Goal: Information Seeking & Learning: Learn about a topic

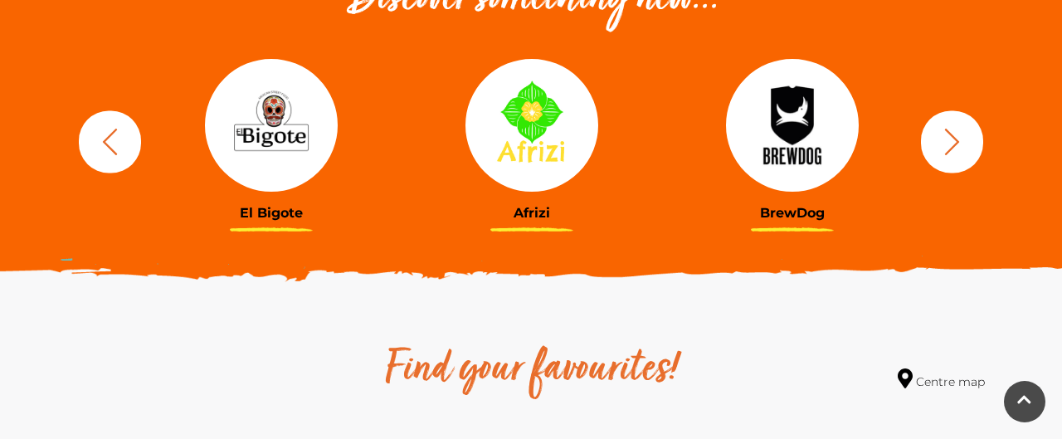
scroll to position [647, 0]
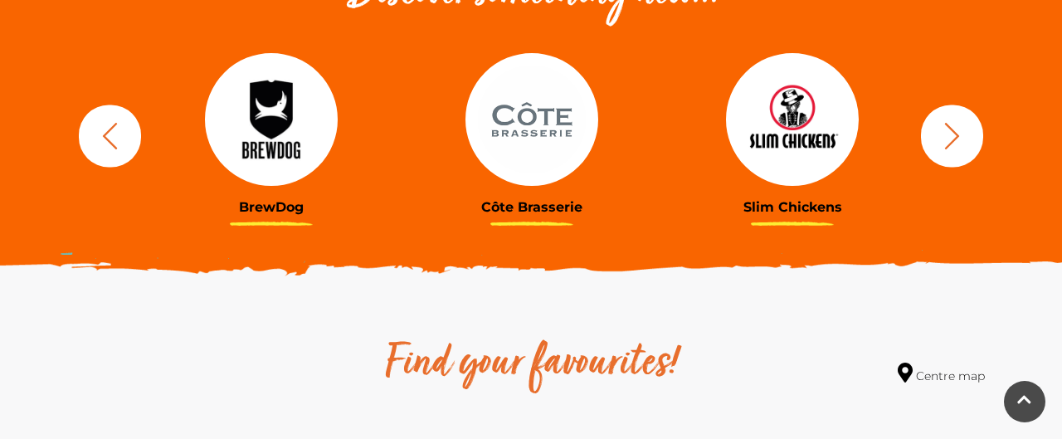
click at [950, 129] on icon "button" at bounding box center [952, 135] width 31 height 31
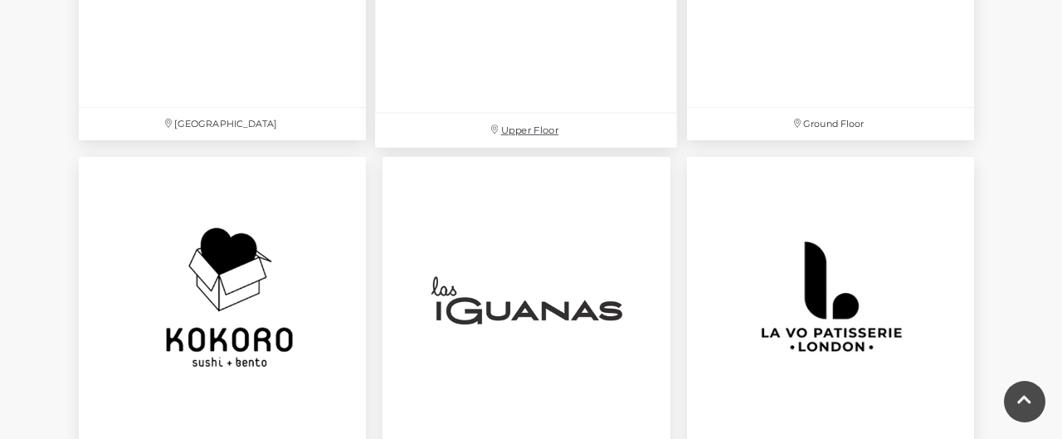
scroll to position [3636, 0]
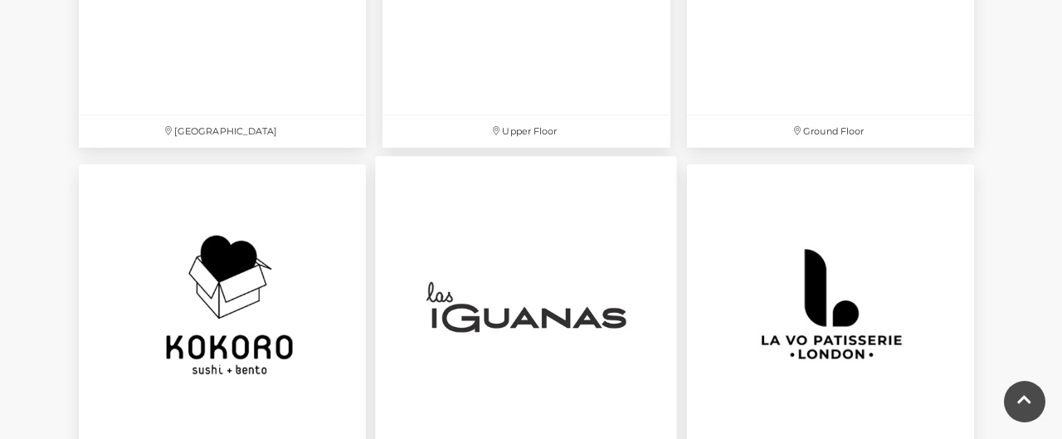
click at [533, 251] on img at bounding box center [527, 307] width 302 height 302
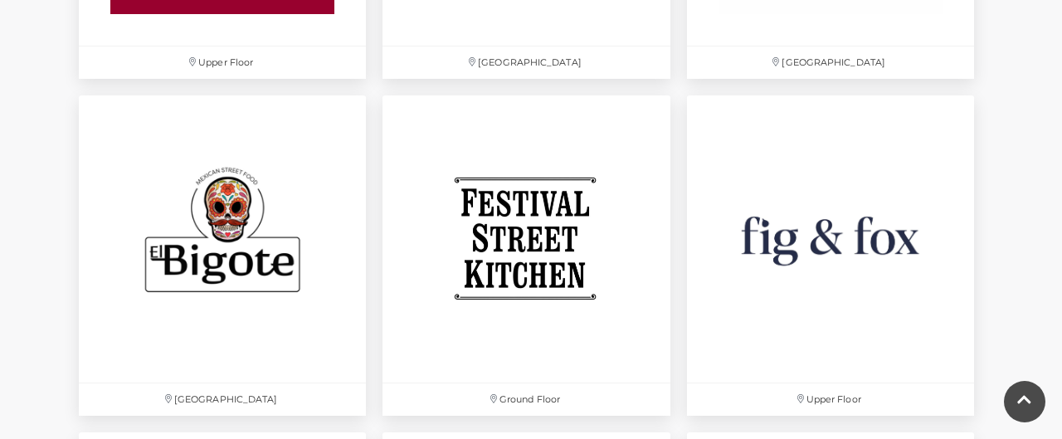
scroll to position [2651, 0]
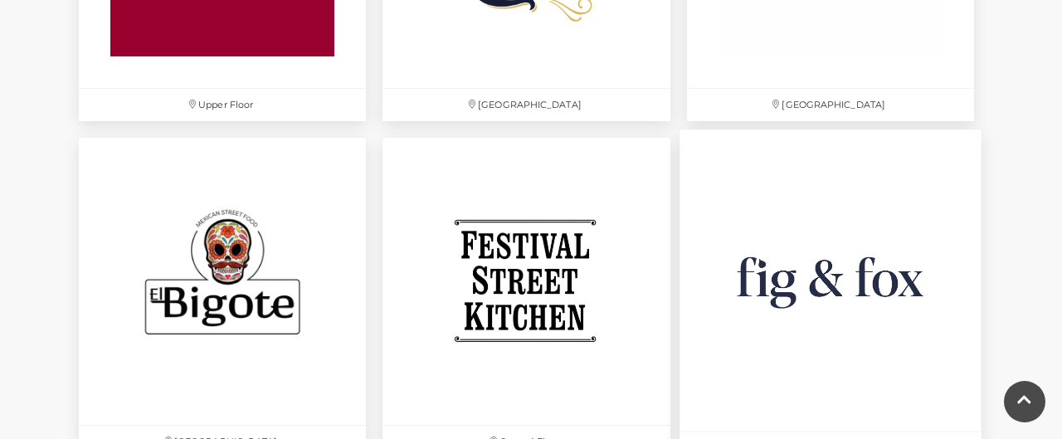
click at [893, 292] on img at bounding box center [830, 280] width 302 height 302
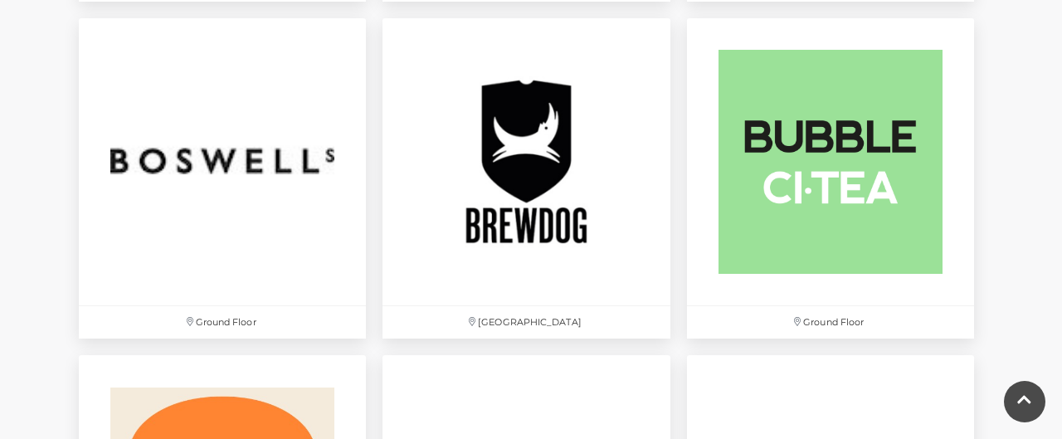
scroll to position [1415, 0]
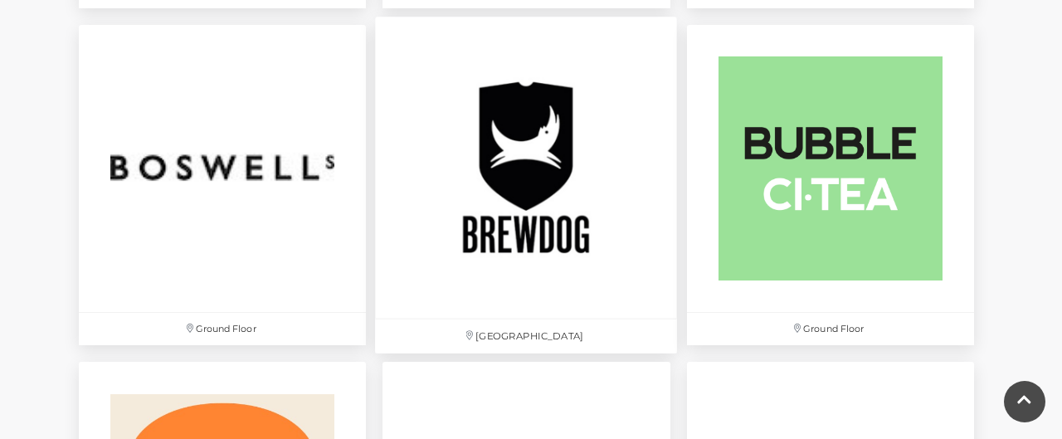
click at [519, 245] on img at bounding box center [527, 168] width 302 height 302
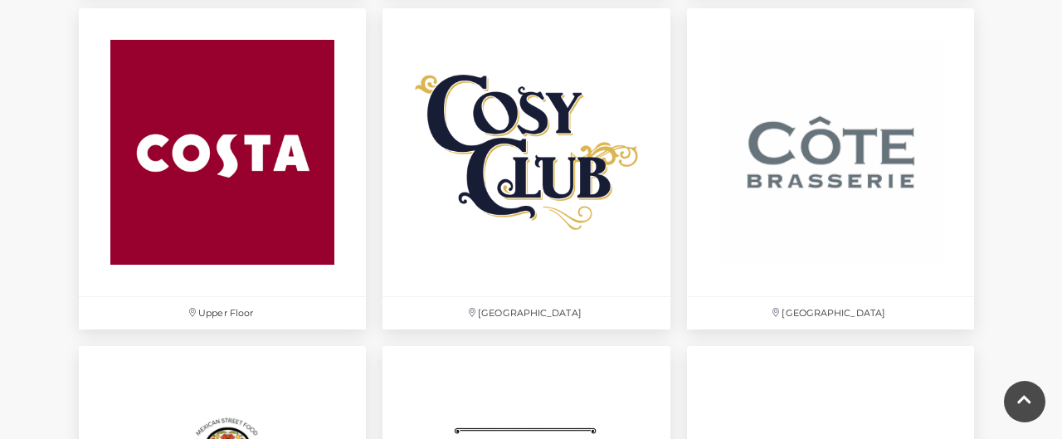
scroll to position [2457, 0]
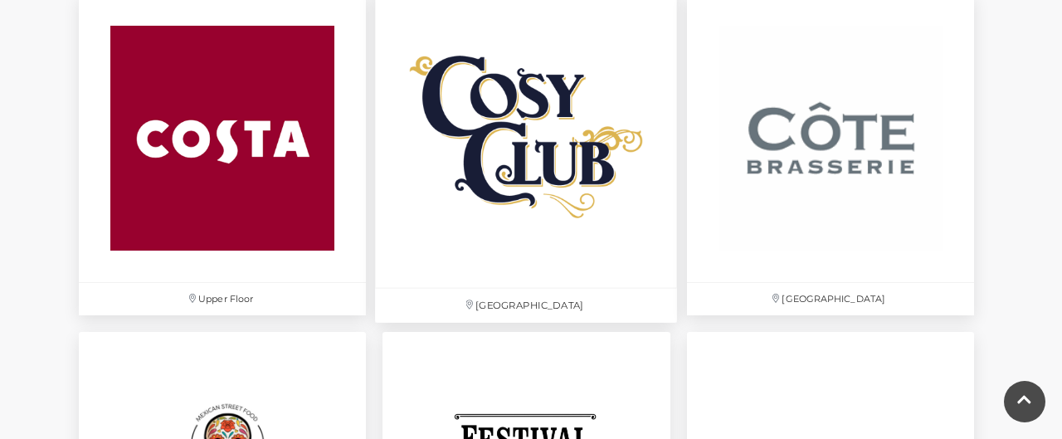
click at [534, 147] on img at bounding box center [527, 138] width 302 height 302
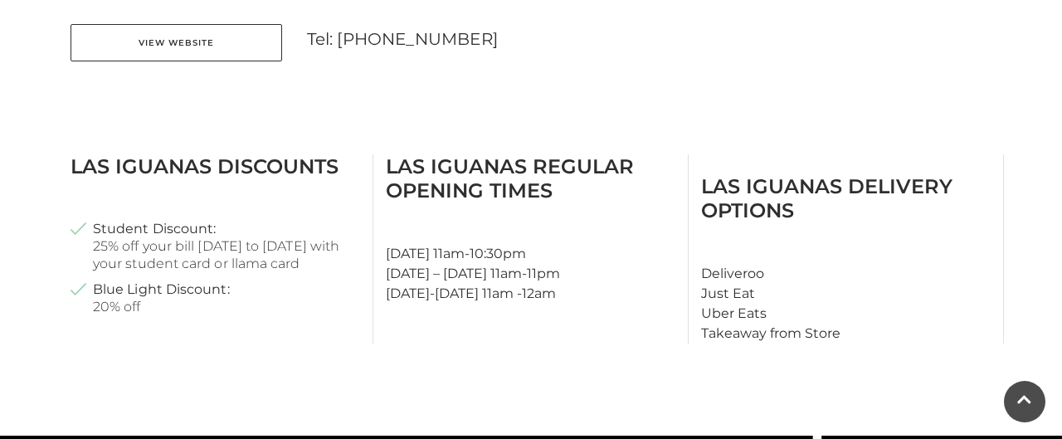
scroll to position [748, 0]
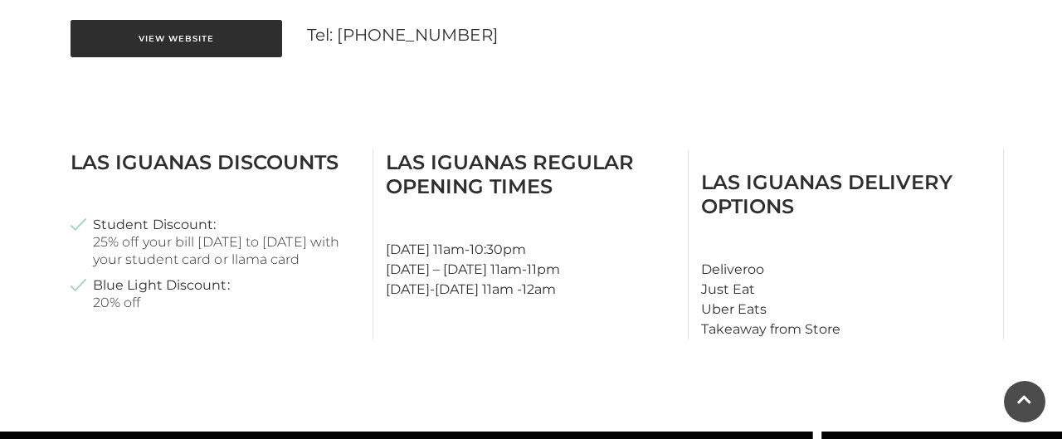
click at [154, 41] on link "View Website" at bounding box center [177, 38] width 212 height 37
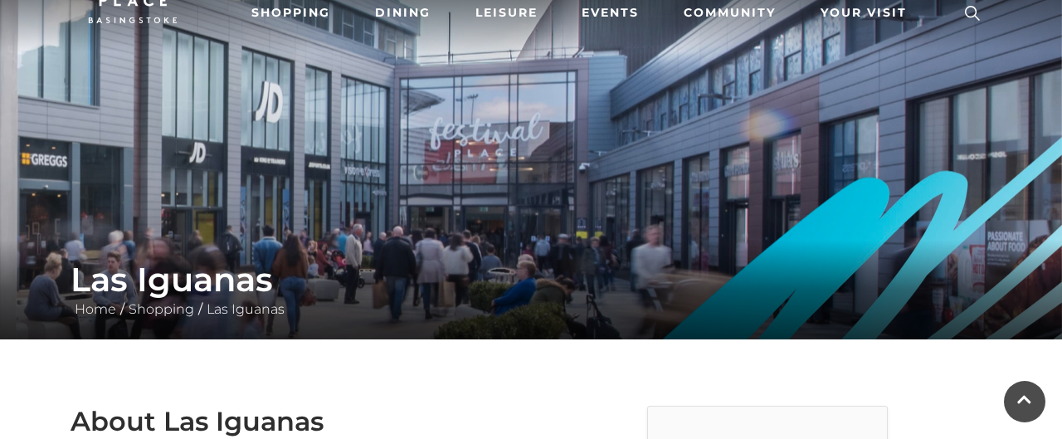
scroll to position [0, 0]
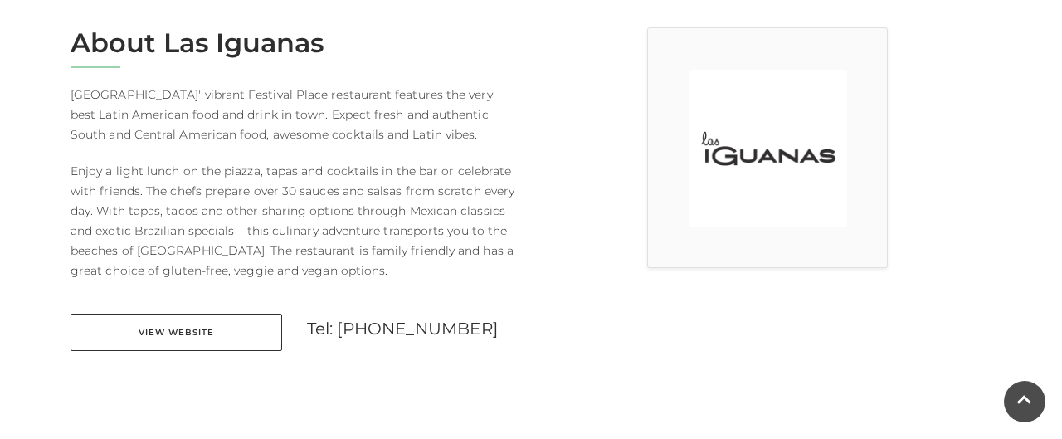
scroll to position [456, 0]
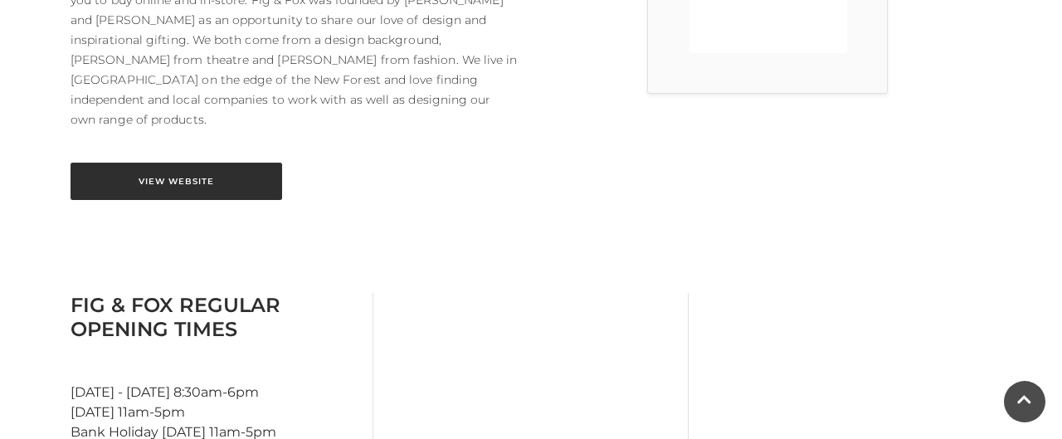
scroll to position [621, 0]
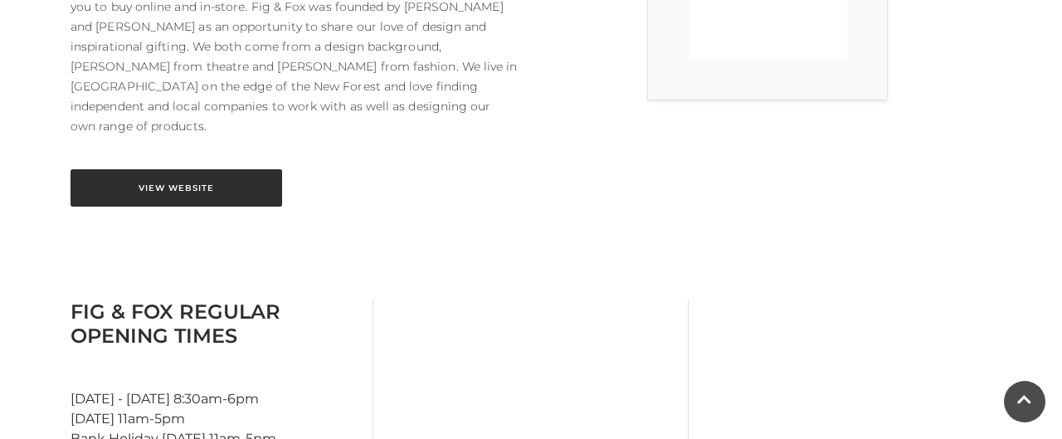
click at [129, 169] on link "View Website" at bounding box center [177, 187] width 212 height 37
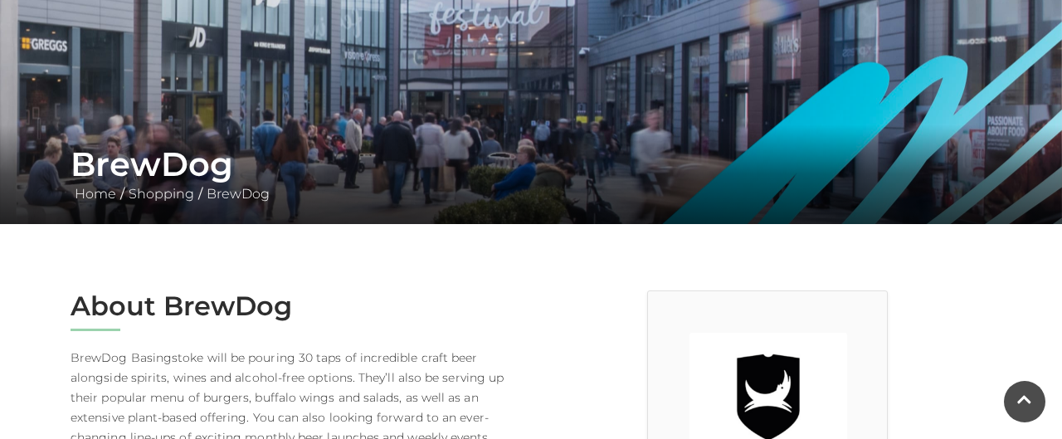
scroll to position [184, 0]
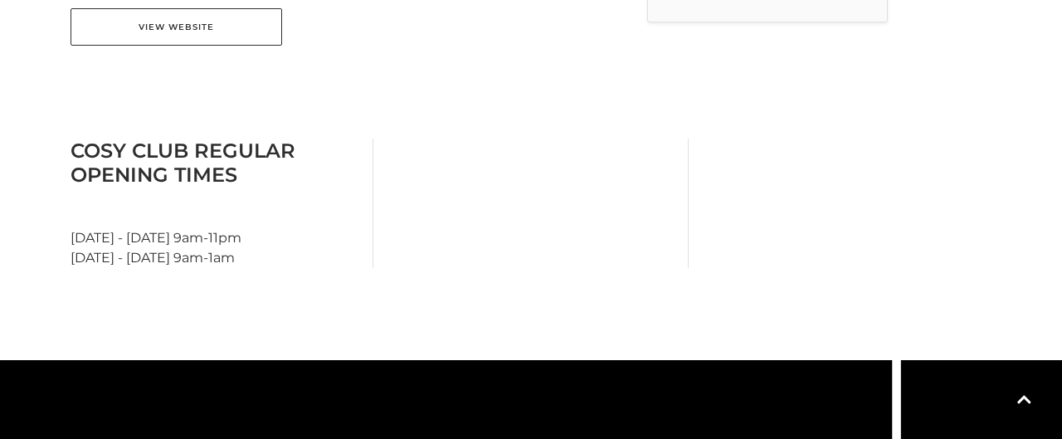
scroll to position [704, 0]
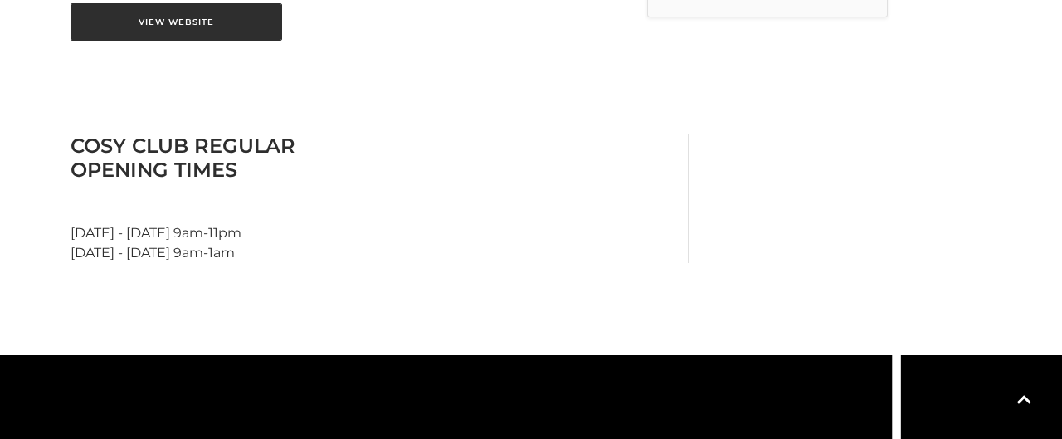
click at [213, 32] on link "View Website" at bounding box center [177, 21] width 212 height 37
